Goal: Navigation & Orientation: Find specific page/section

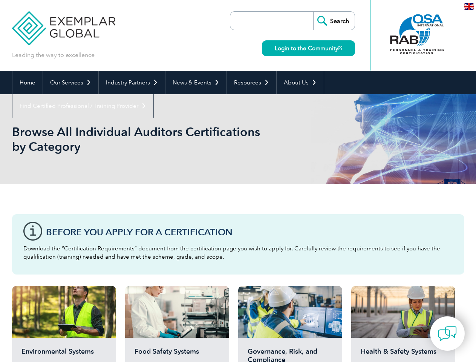
click at [238, 181] on div "Browse All Individual Auditors Certifications by Category" at bounding box center [238, 139] width 453 height 90
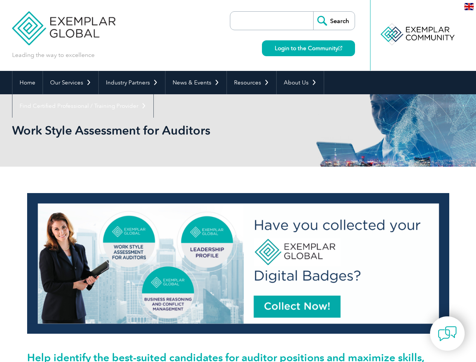
click at [70, 83] on link "Our Services" at bounding box center [70, 82] width 55 height 23
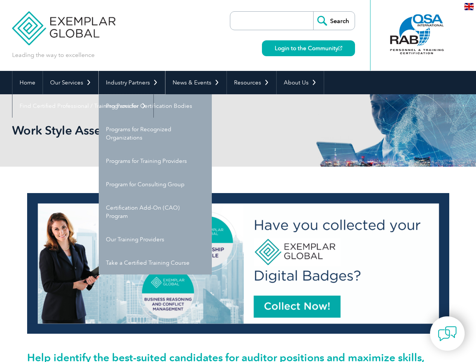
click at [131, 83] on link "Industry Partners" at bounding box center [132, 82] width 66 height 23
click at [194, 83] on link "News & Events" at bounding box center [196, 82] width 61 height 23
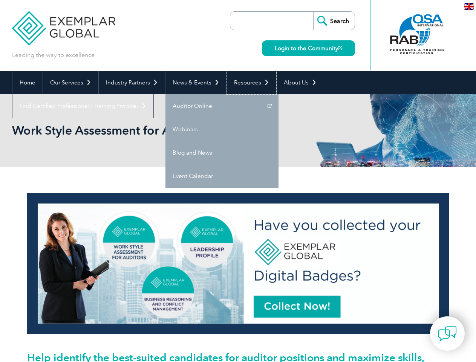
click at [249, 83] on link "Resources" at bounding box center [251, 82] width 49 height 23
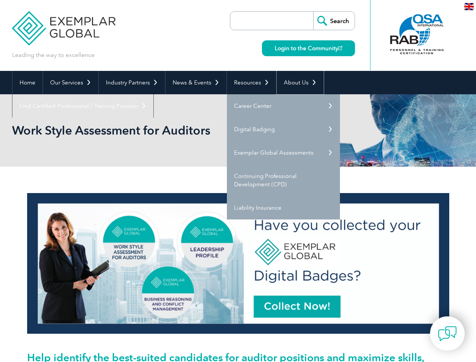
click at [297, 83] on link "About Us" at bounding box center [300, 82] width 47 height 23
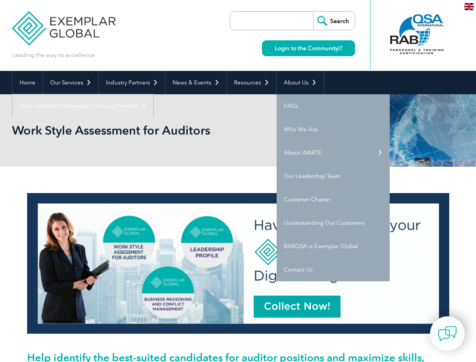
click at [154, 94] on link "Find Certified Professional / Training Provider" at bounding box center [82, 105] width 141 height 23
